Goal: Task Accomplishment & Management: Manage account settings

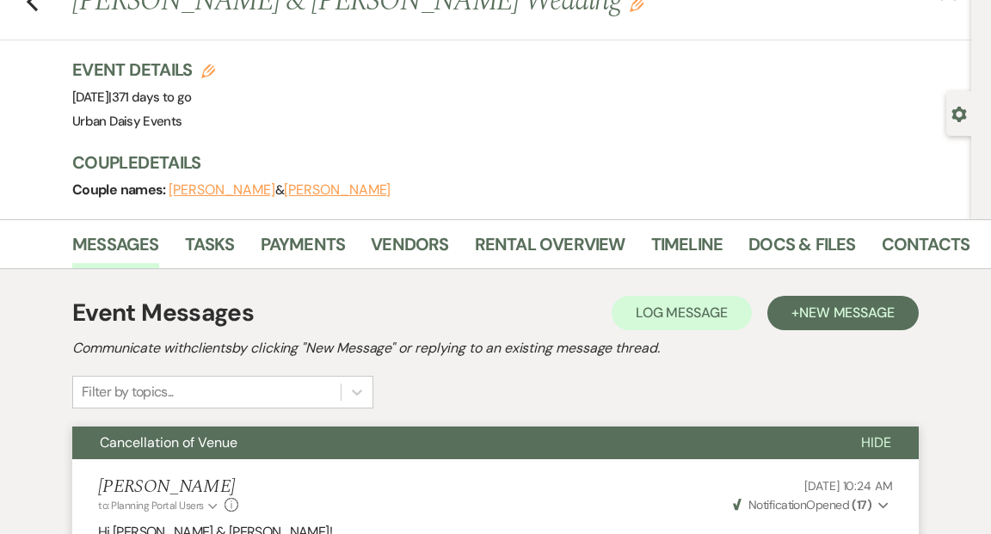
scroll to position [69, 0]
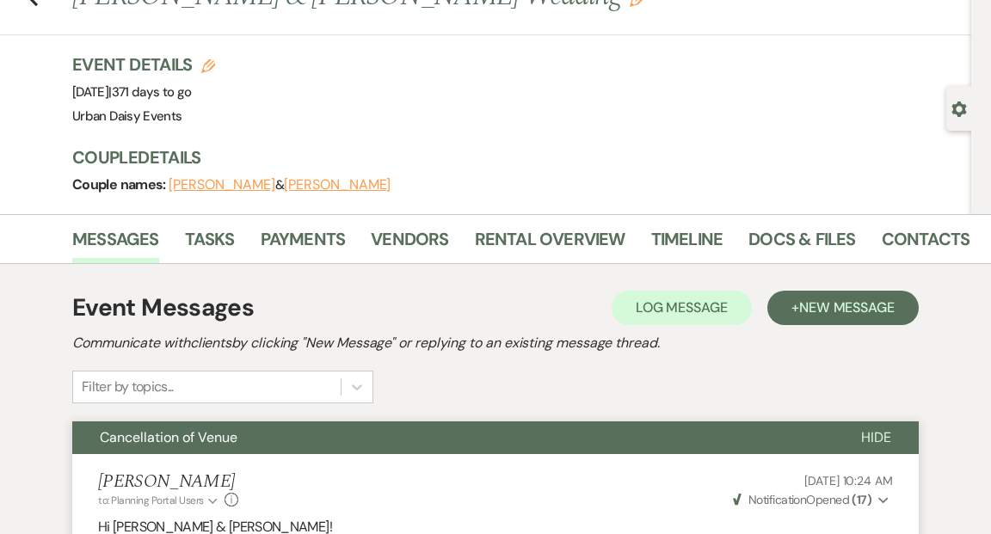
click at [957, 120] on div "Gear Settings" at bounding box center [962, 108] width 33 height 45
click at [958, 104] on use "button" at bounding box center [959, 108] width 15 height 15
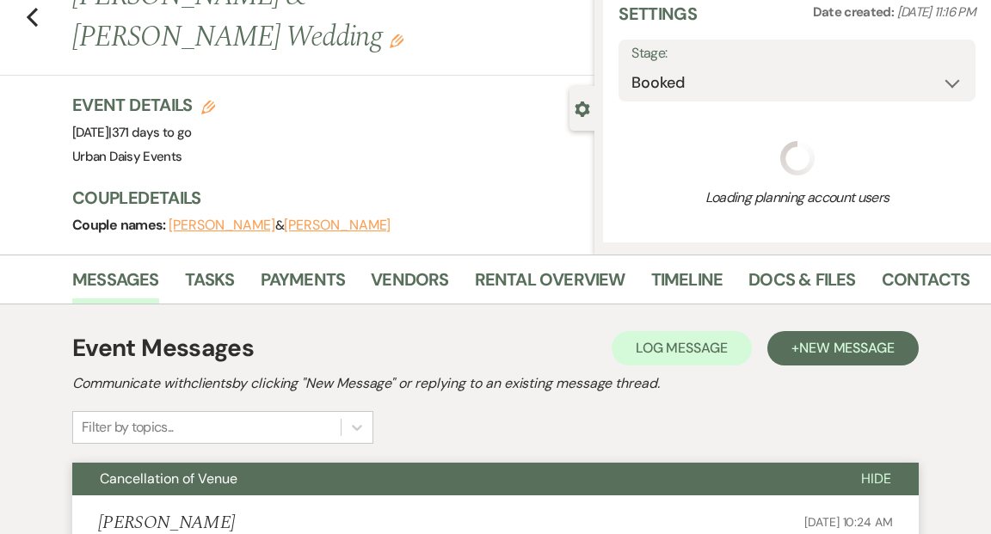
select select "19"
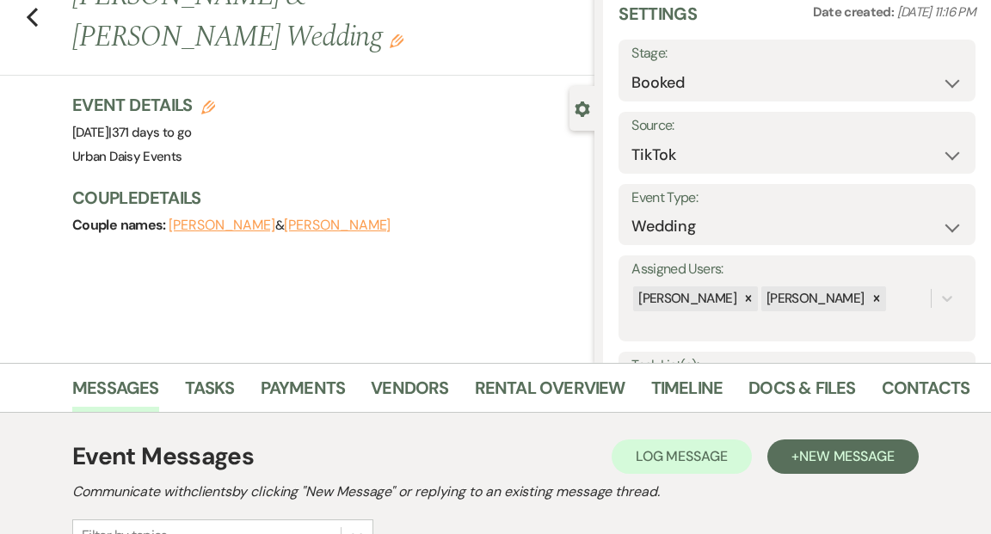
click at [583, 117] on div "Gear Settings" at bounding box center [585, 108] width 33 height 45
click at [582, 102] on use "button" at bounding box center [582, 108] width 15 height 15
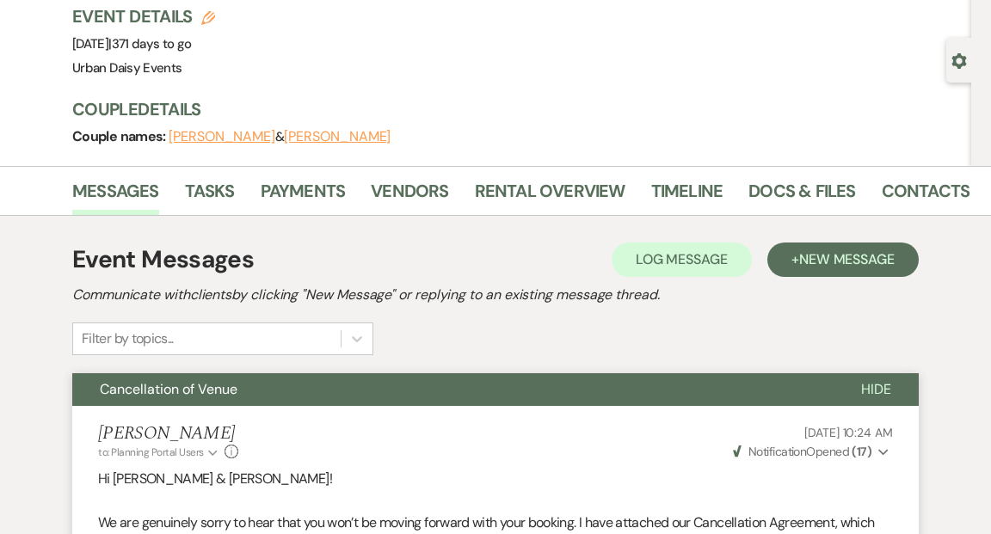
scroll to position [0, 0]
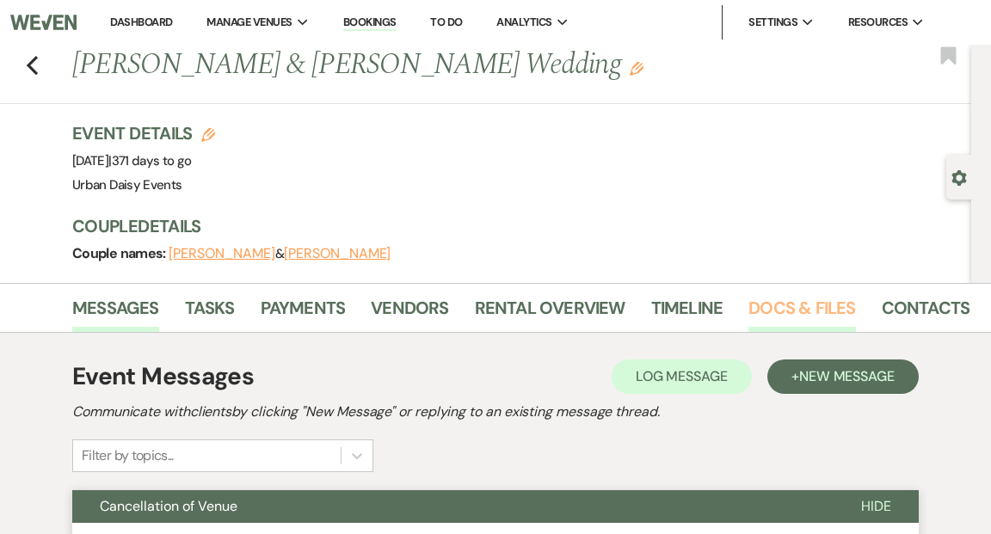
click at [791, 311] on link "Docs & Files" at bounding box center [801, 313] width 107 height 38
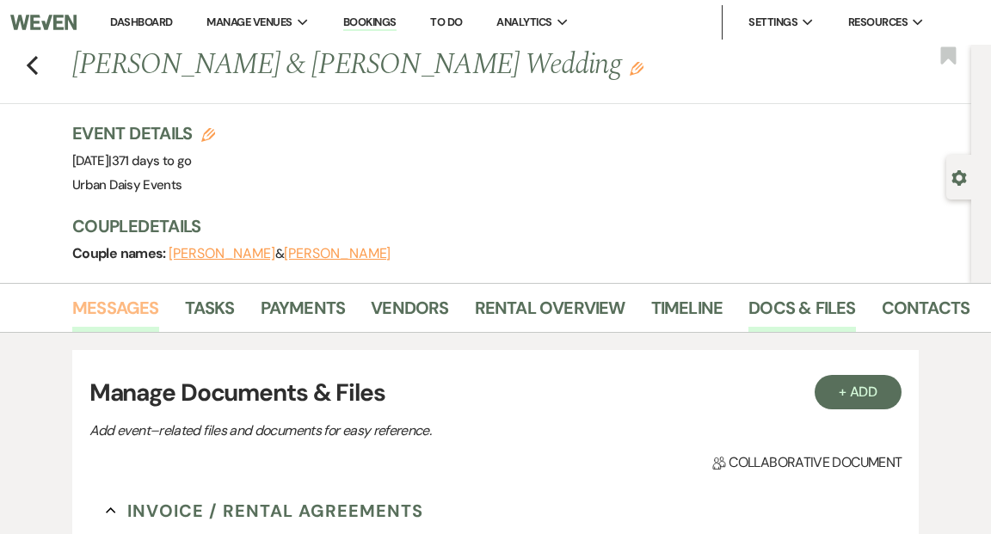
click at [142, 307] on link "Messages" at bounding box center [115, 313] width 87 height 38
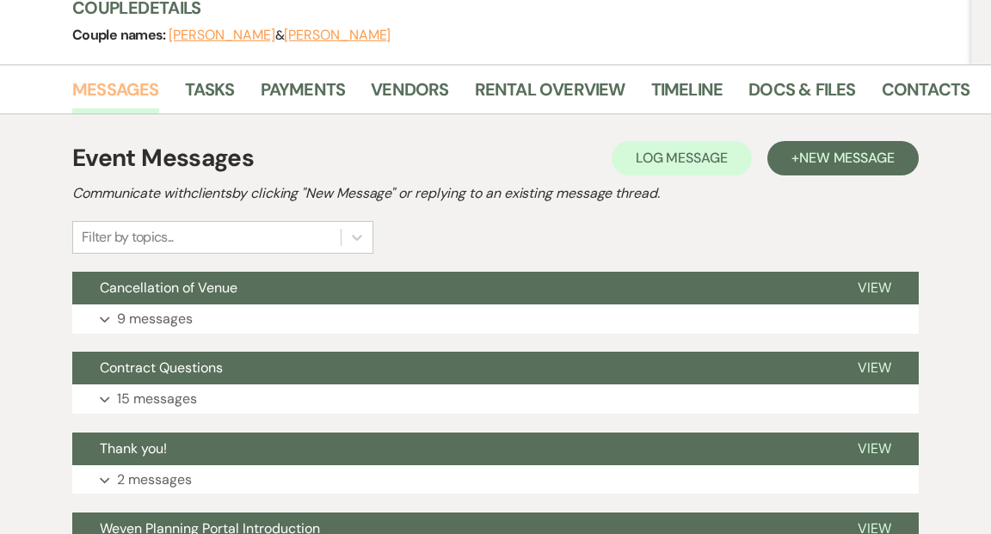
scroll to position [244, 0]
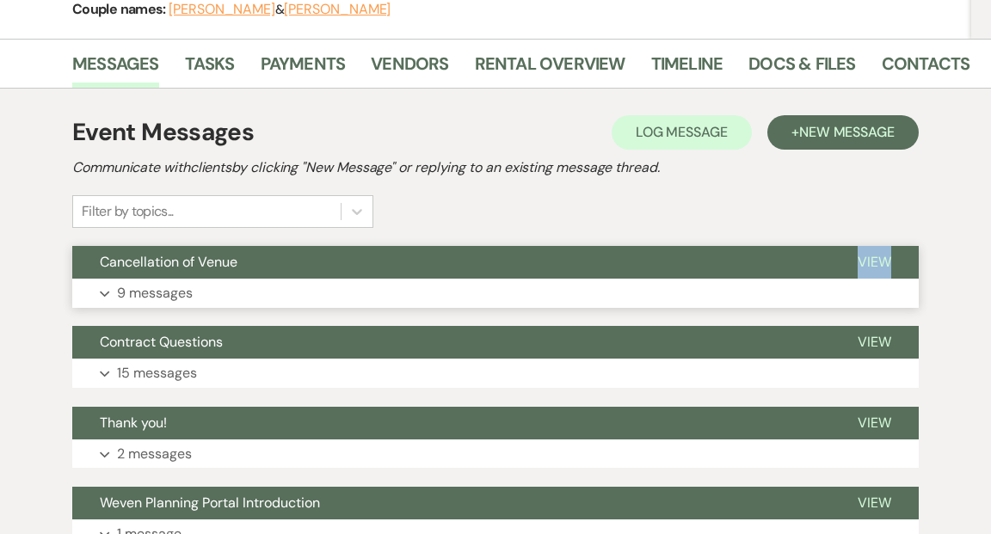
click at [241, 303] on button "Expand 9 messages" at bounding box center [495, 293] width 846 height 29
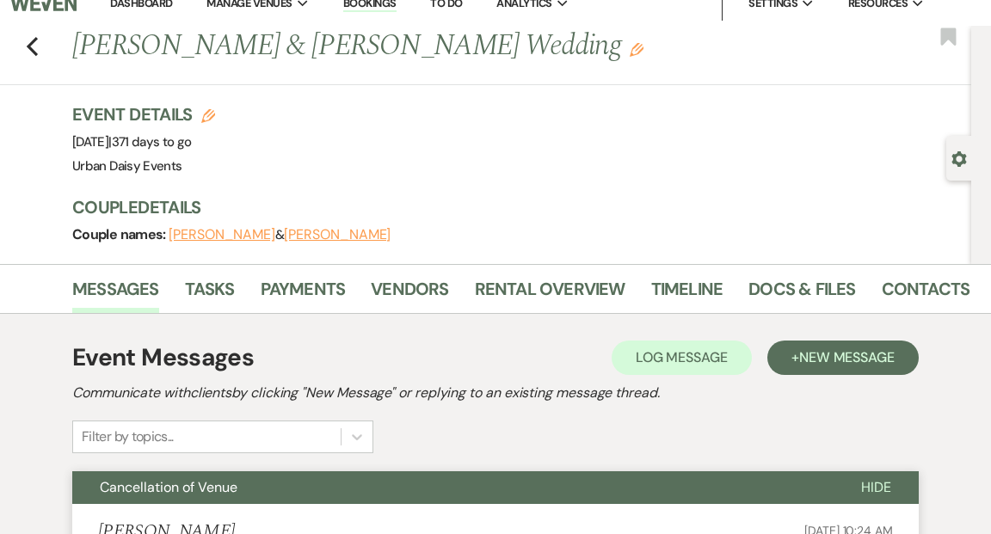
scroll to position [161, 0]
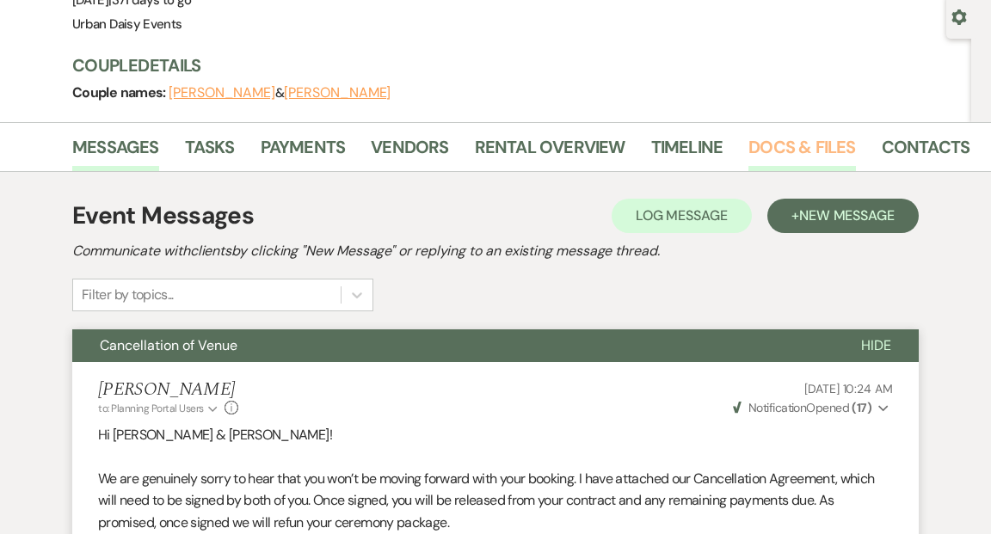
click at [766, 150] on link "Docs & Files" at bounding box center [801, 152] width 107 height 38
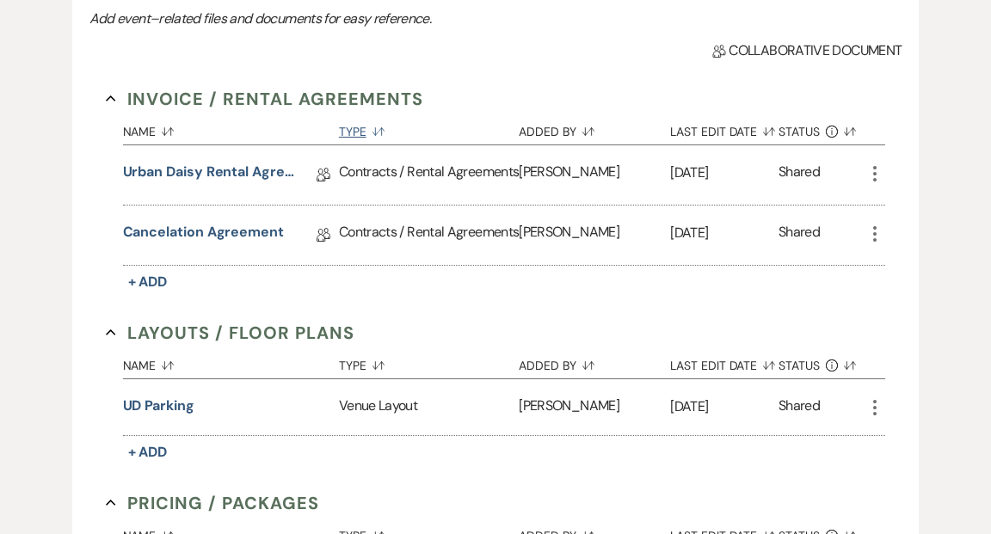
scroll to position [415, 0]
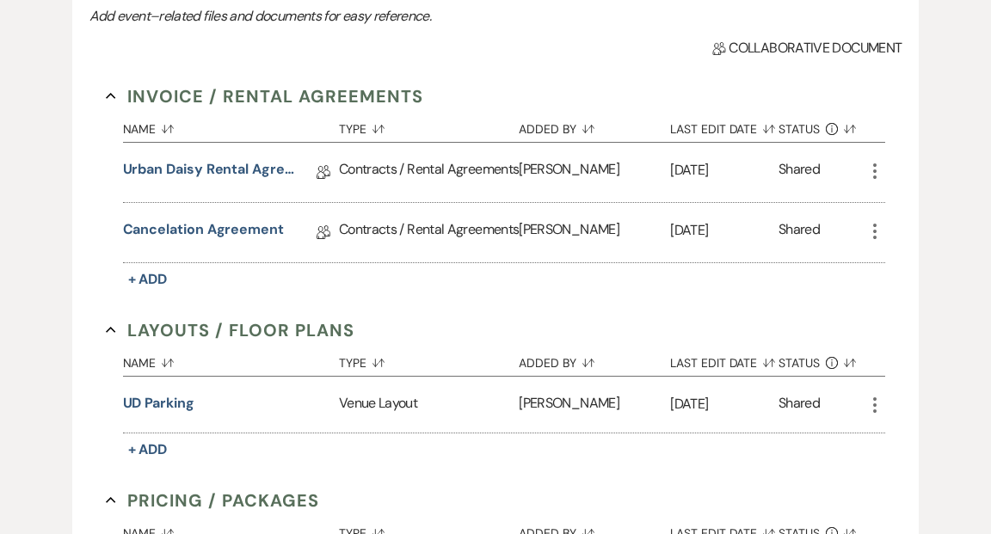
click at [876, 169] on icon "More" at bounding box center [874, 171] width 21 height 21
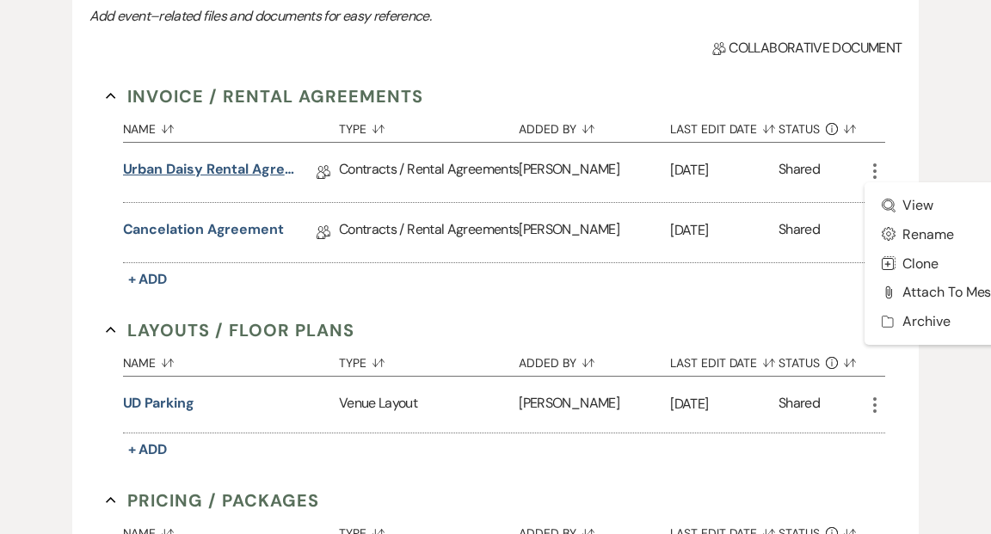
click at [181, 169] on link "Urban Daisy Rental Agreement 2025" at bounding box center [209, 172] width 172 height 27
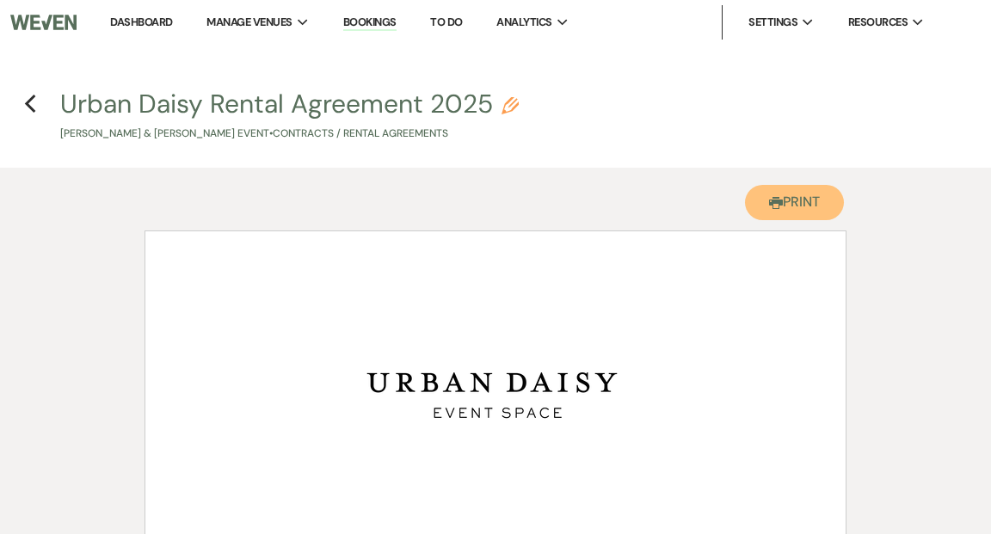
click at [771, 213] on button "Printer Print" at bounding box center [794, 202] width 99 height 35
click at [33, 102] on icon "Previous" at bounding box center [30, 104] width 13 height 21
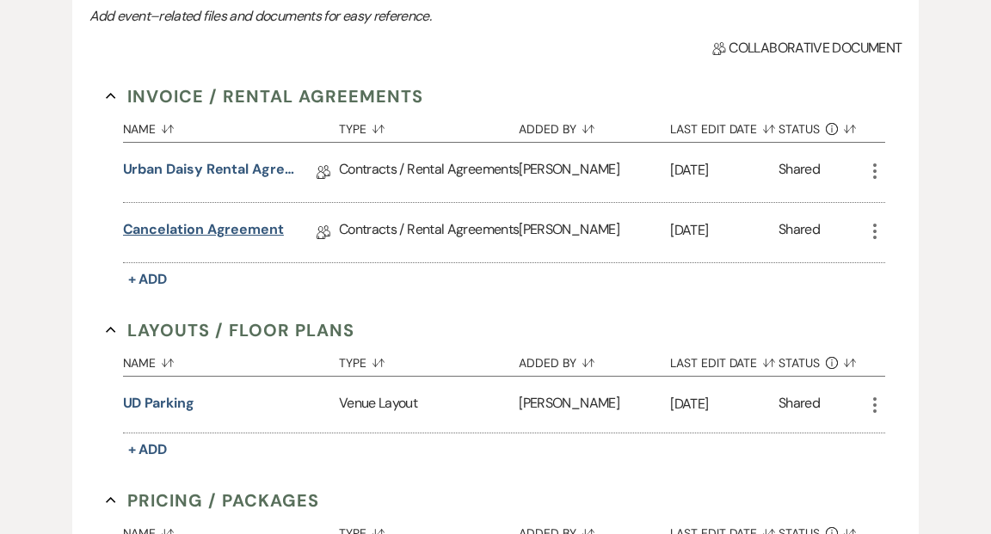
click at [249, 244] on link "Cancelation Agreement" at bounding box center [203, 232] width 161 height 27
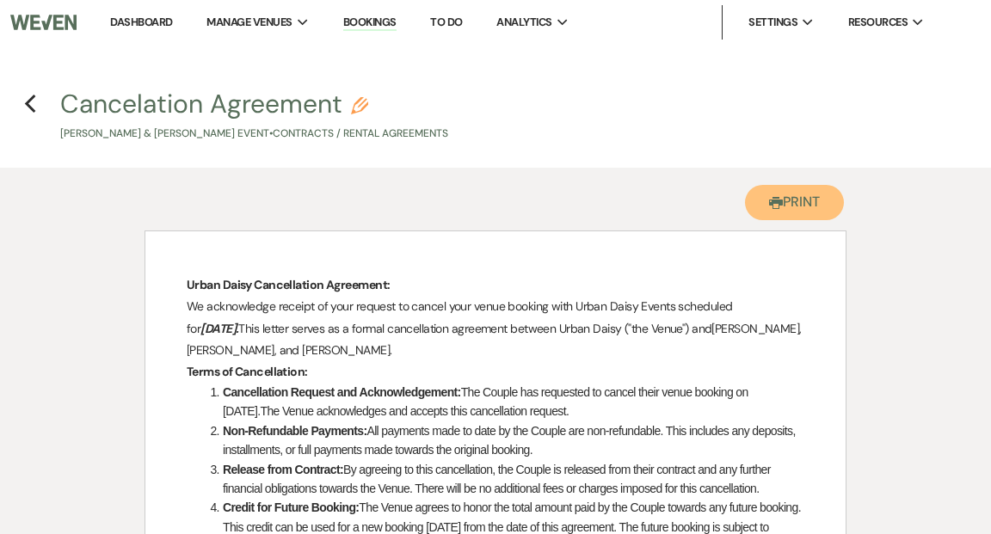
click at [813, 206] on button "Printer Print" at bounding box center [794, 202] width 99 height 35
